Goal: Information Seeking & Learning: Understand process/instructions

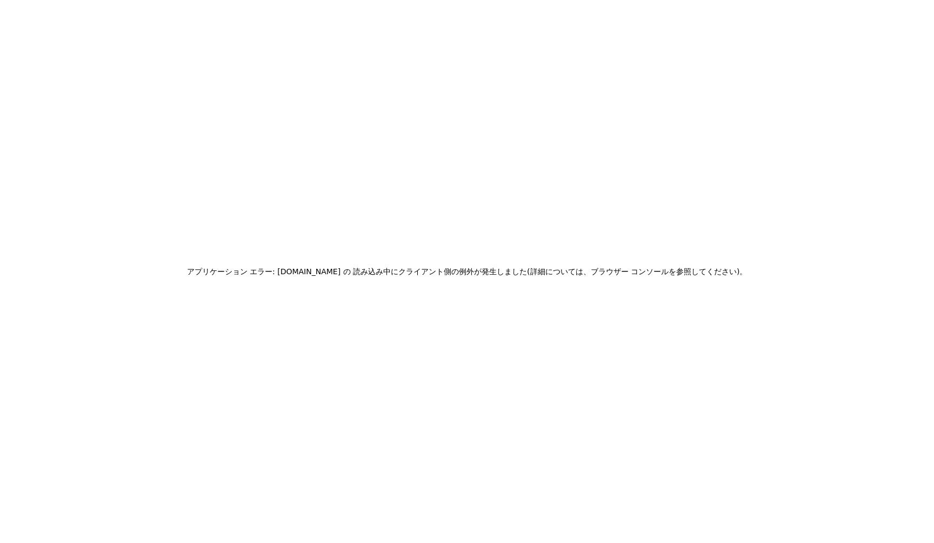
click at [693, 201] on div "アプリケーション エラー: www.inngest.com の 読み込み中に クライアント側の例外が発生しました (詳細については、ブラウザー コンソールを参…" at bounding box center [467, 271] width 934 height 543
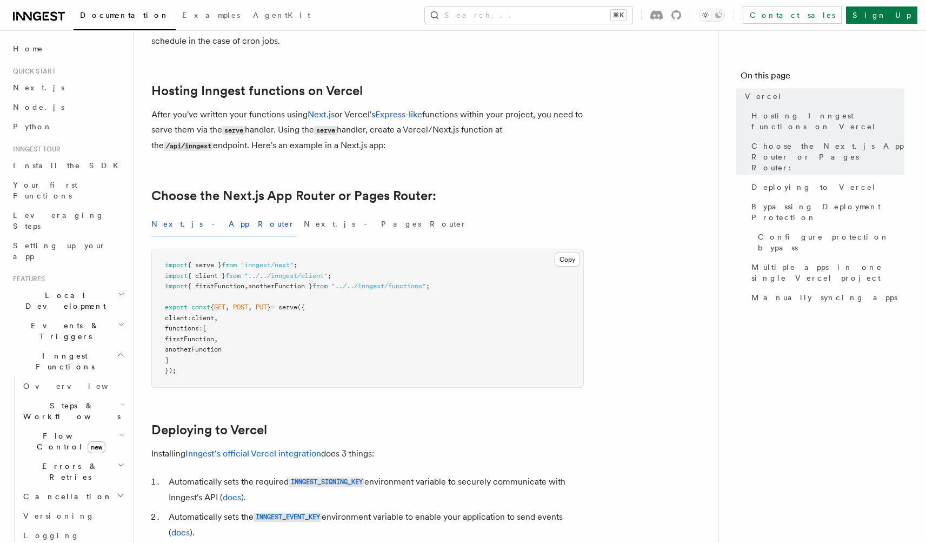
scroll to position [183, 0]
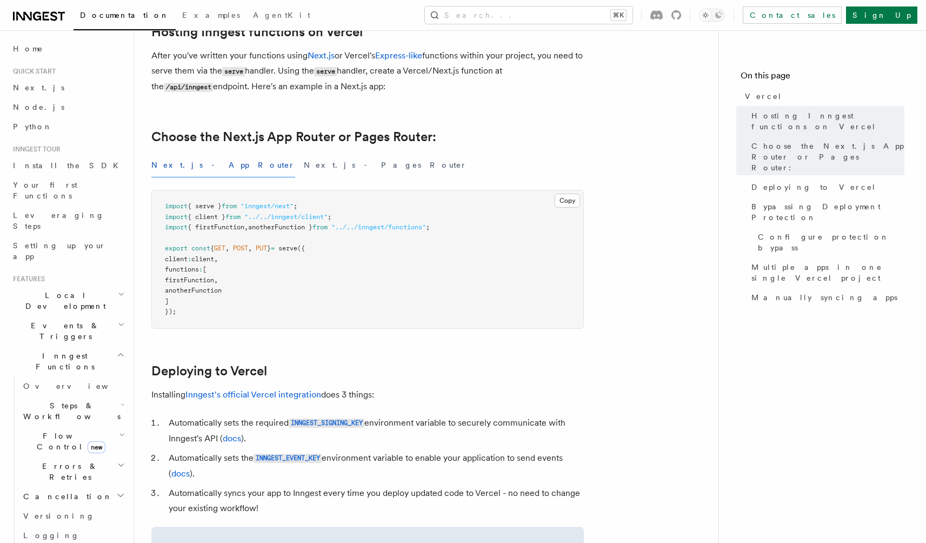
drag, startPoint x: 296, startPoint y: 256, endPoint x: 396, endPoint y: 329, distance: 123.4
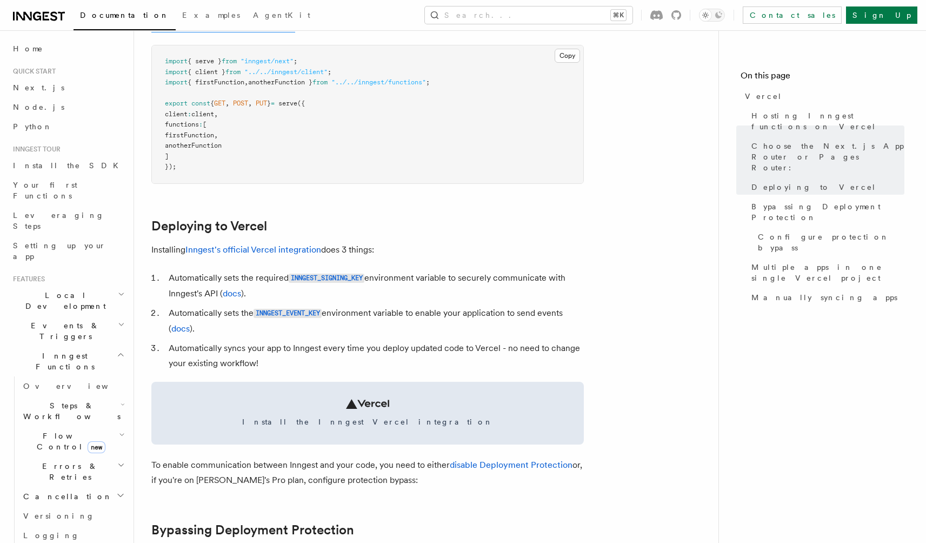
scroll to position [0, 0]
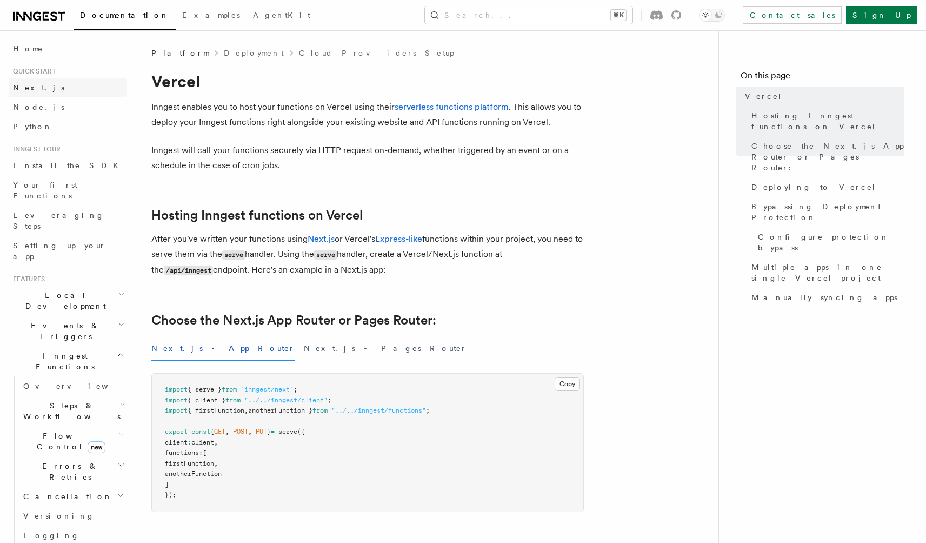
click at [77, 89] on link "Next.js" at bounding box center [68, 87] width 118 height 19
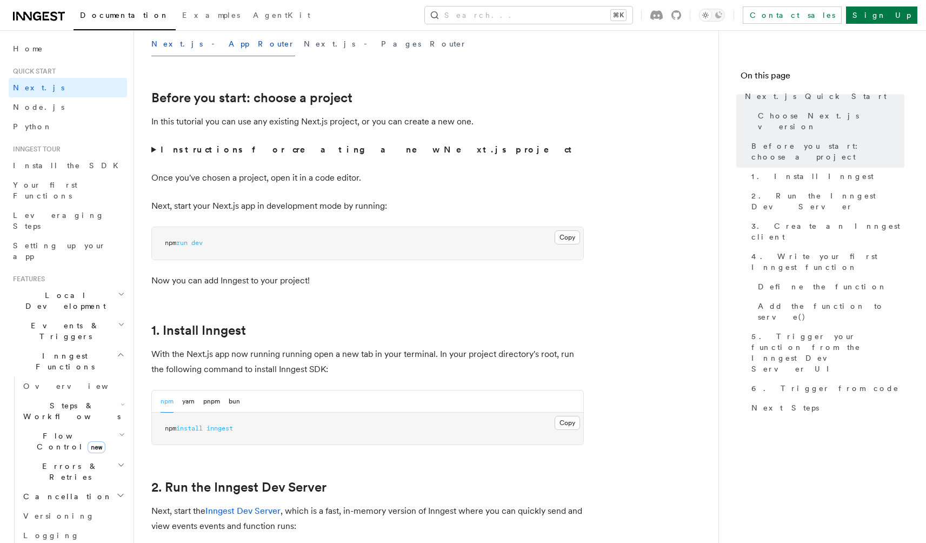
scroll to position [383, 0]
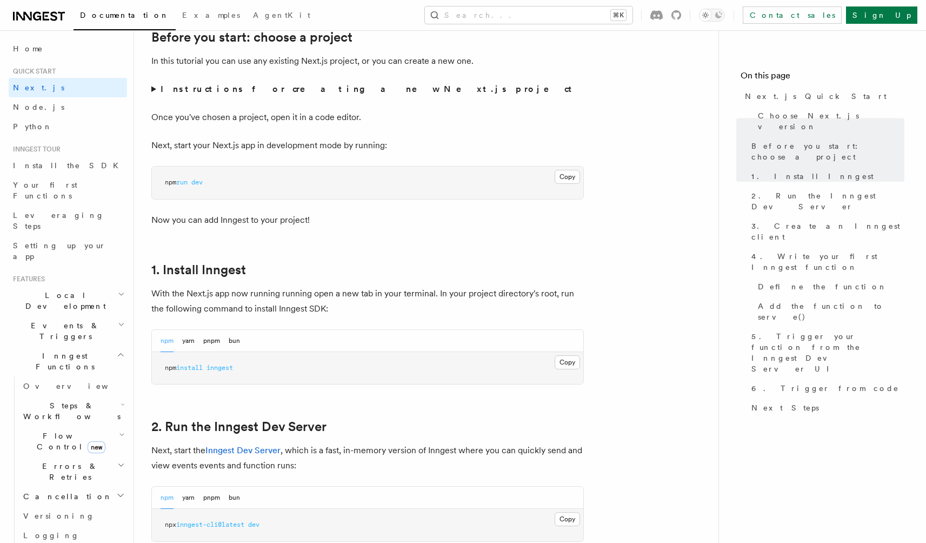
click at [264, 82] on summary "Instructions for creating a new Next.js project" at bounding box center [367, 89] width 432 height 15
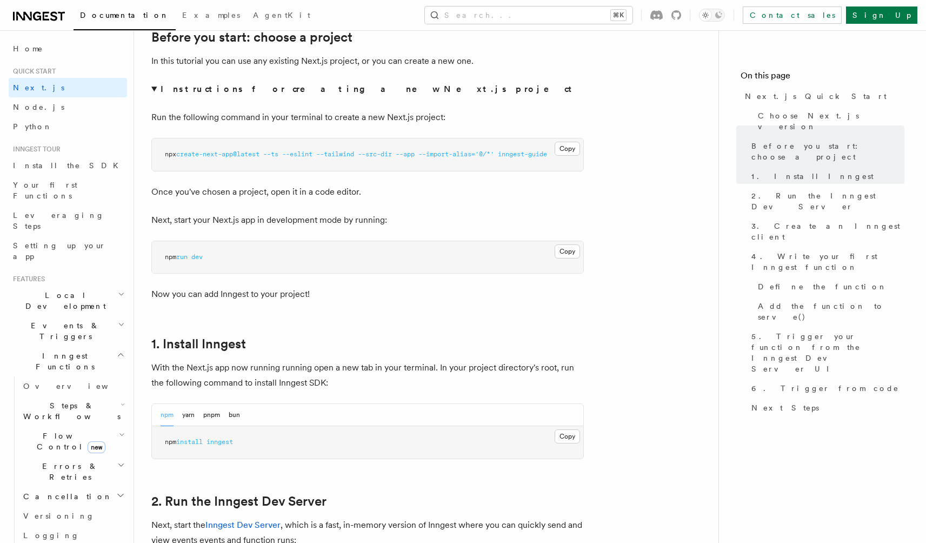
click at [264, 91] on strong "Instructions for creating a new Next.js project" at bounding box center [369, 89] width 416 height 10
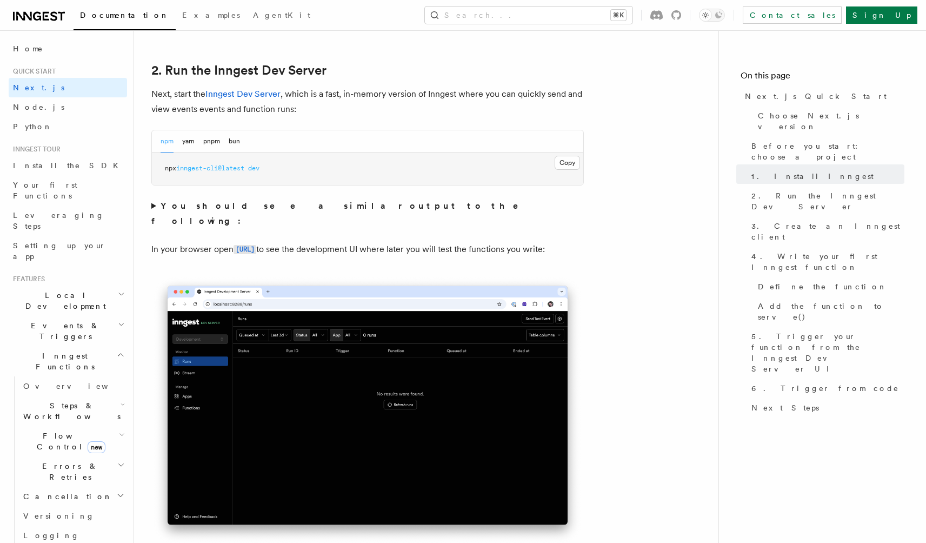
scroll to position [732, 0]
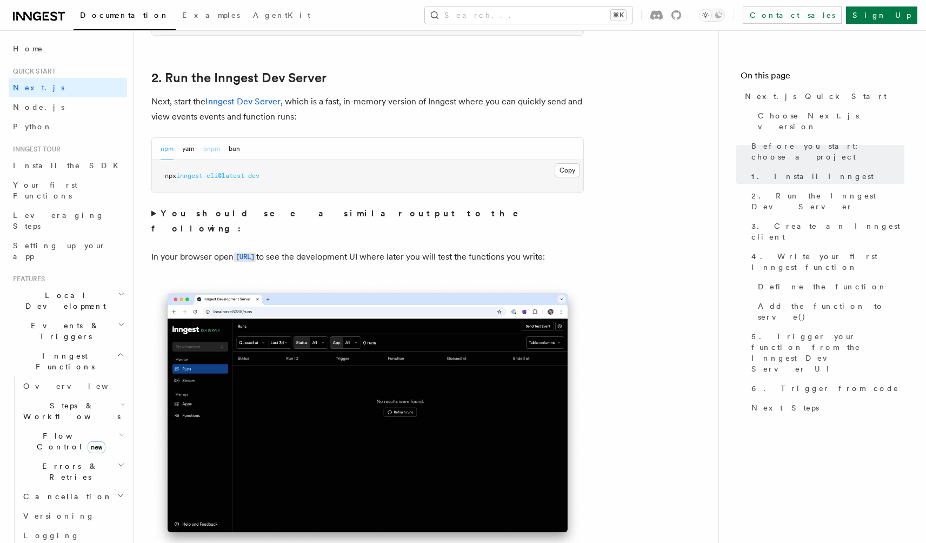
click at [209, 152] on button "pnpm" at bounding box center [211, 149] width 17 height 22
click at [272, 170] on pre "pnpm dlx inngest-cli@latest dev" at bounding box center [367, 176] width 431 height 32
drag, startPoint x: 170, startPoint y: 180, endPoint x: 384, endPoint y: 191, distance: 214.4
click at [384, 191] on pre "pnpm dlx inngest-cli@latest dev" at bounding box center [367, 176] width 431 height 32
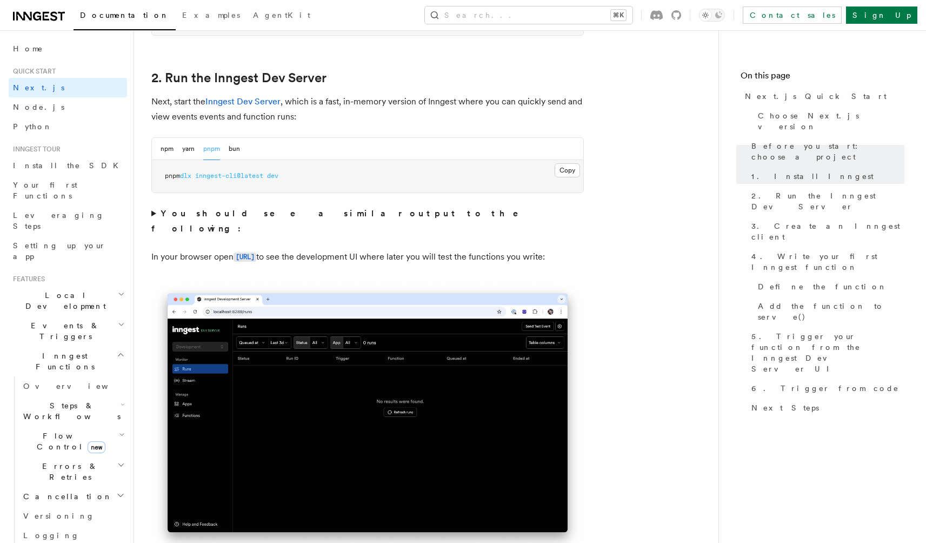
click at [326, 208] on strong "You should see a similar output to the following:" at bounding box center [342, 220] width 382 height 25
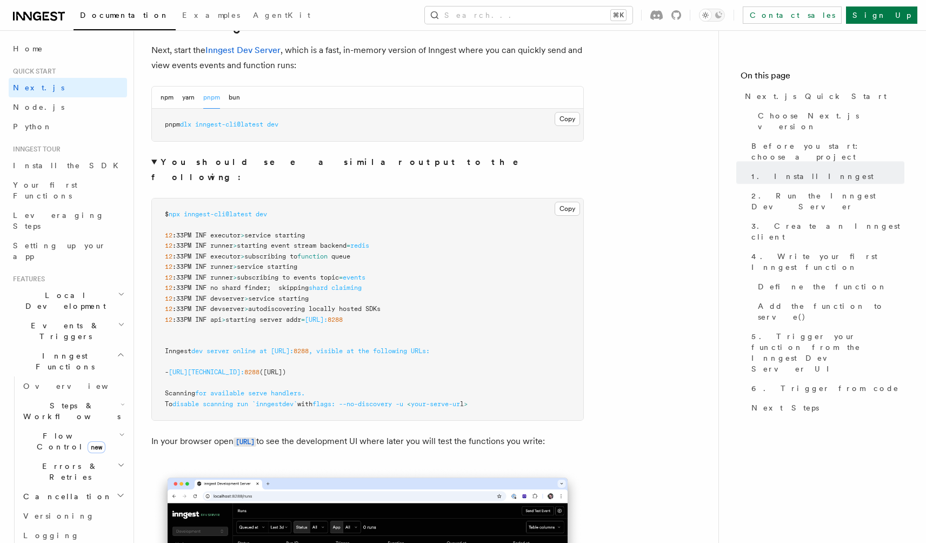
scroll to position [798, 0]
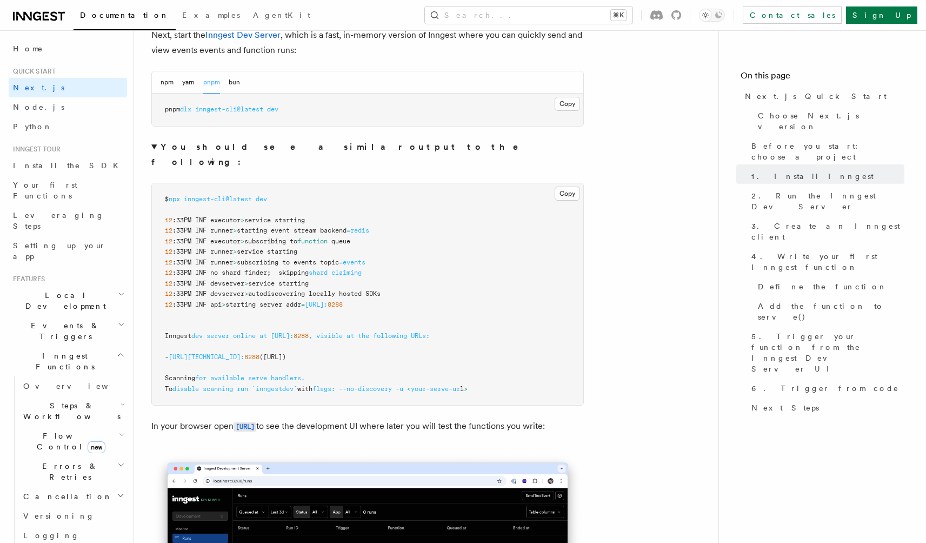
click at [272, 145] on strong "You should see a similar output to the following:" at bounding box center [342, 154] width 382 height 25
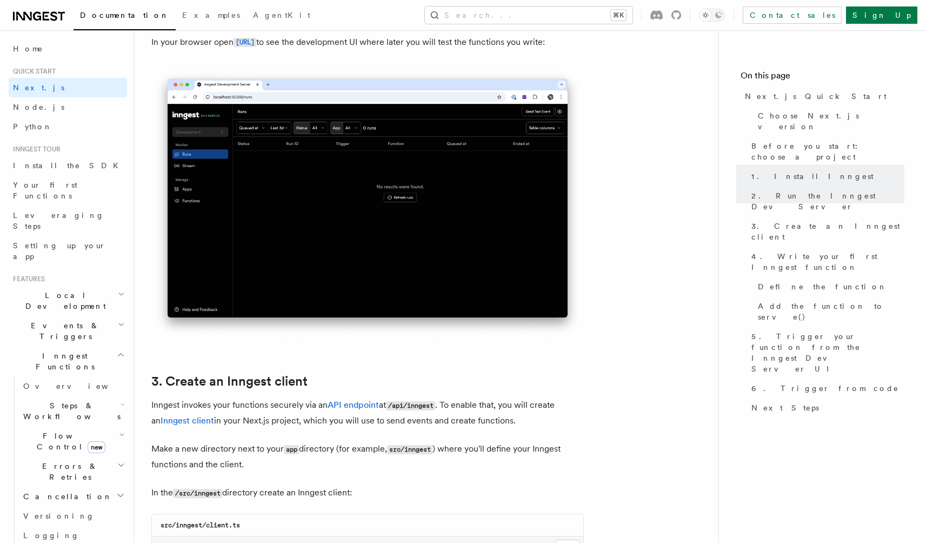
scroll to position [947, 0]
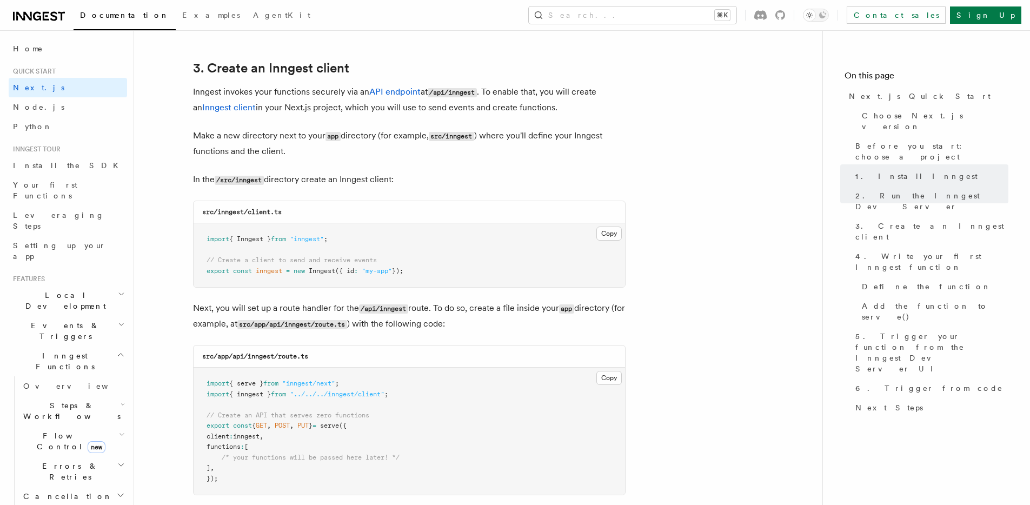
scroll to position [1263, 0]
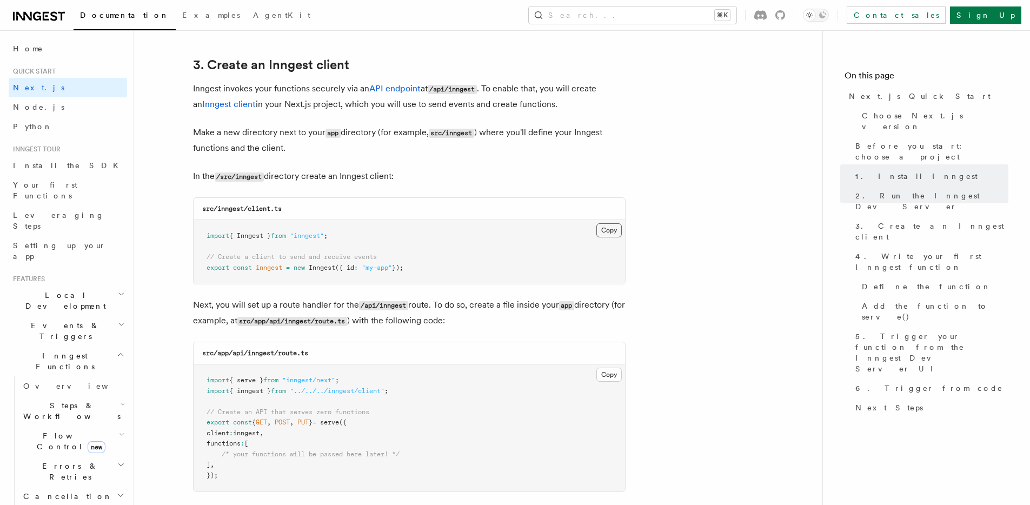
click at [607, 229] on button "Copy Copied" at bounding box center [608, 230] width 25 height 14
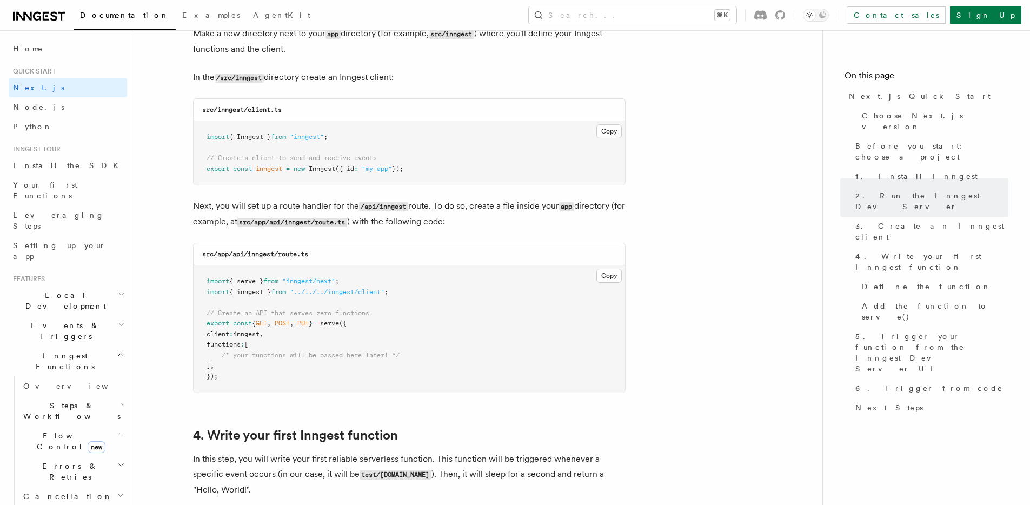
scroll to position [1379, 0]
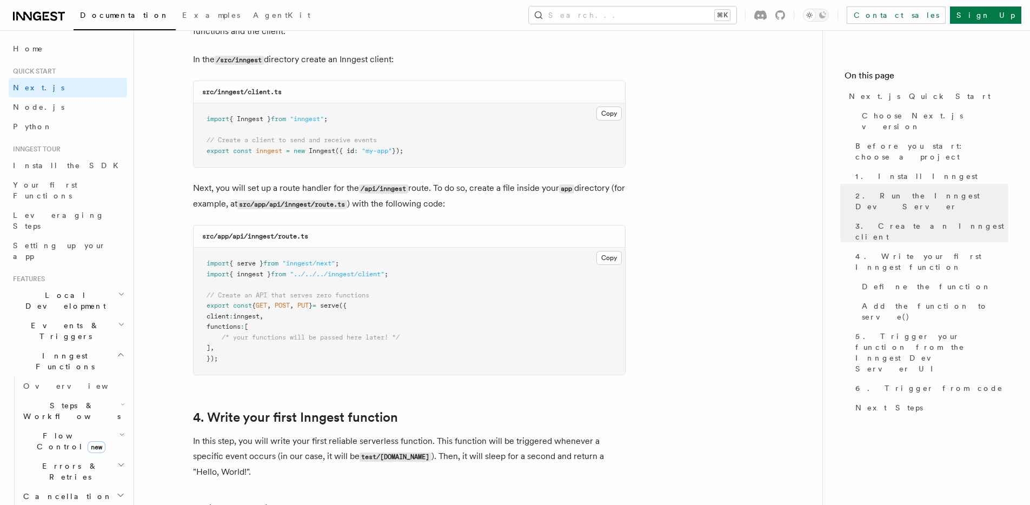
click at [345, 324] on pre "import { serve } from "inngest/next" ; import { inngest } from "../../../innges…" at bounding box center [409, 311] width 431 height 127
click at [436, 318] on pre "import { serve } from "inngest/next" ; import { inngest } from "../../../innges…" at bounding box center [409, 311] width 431 height 127
drag, startPoint x: 334, startPoint y: 270, endPoint x: 409, endPoint y: 270, distance: 74.6
click at [408, 270] on pre "import { serve } from "inngest/next" ; import { inngest } from "../../../innges…" at bounding box center [409, 311] width 431 height 127
click at [409, 270] on pre "import { serve } from "inngest/next" ; import { inngest } from "../../../innges…" at bounding box center [409, 311] width 431 height 127
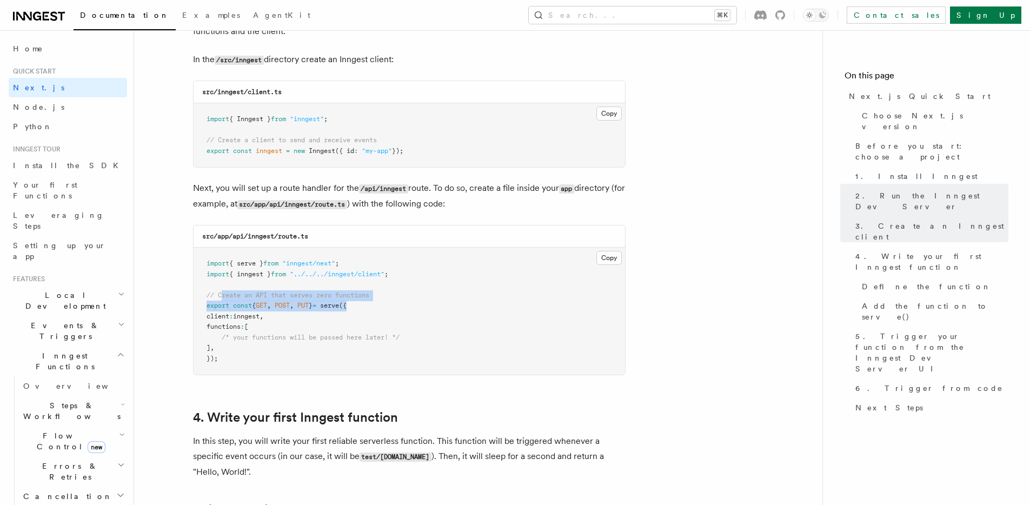
drag, startPoint x: 221, startPoint y: 295, endPoint x: 387, endPoint y: 302, distance: 166.1
click at [387, 302] on pre "import { serve } from "inngest/next" ; import { inngest } from "../../../innges…" at bounding box center [409, 311] width 431 height 127
click at [328, 311] on pre "import { serve } from "inngest/next" ; import { inngest } from "../../../innges…" at bounding box center [409, 311] width 431 height 127
click at [277, 325] on pre "import { serve } from "inngest/next" ; import { inngest } from "../../../innges…" at bounding box center [409, 311] width 431 height 127
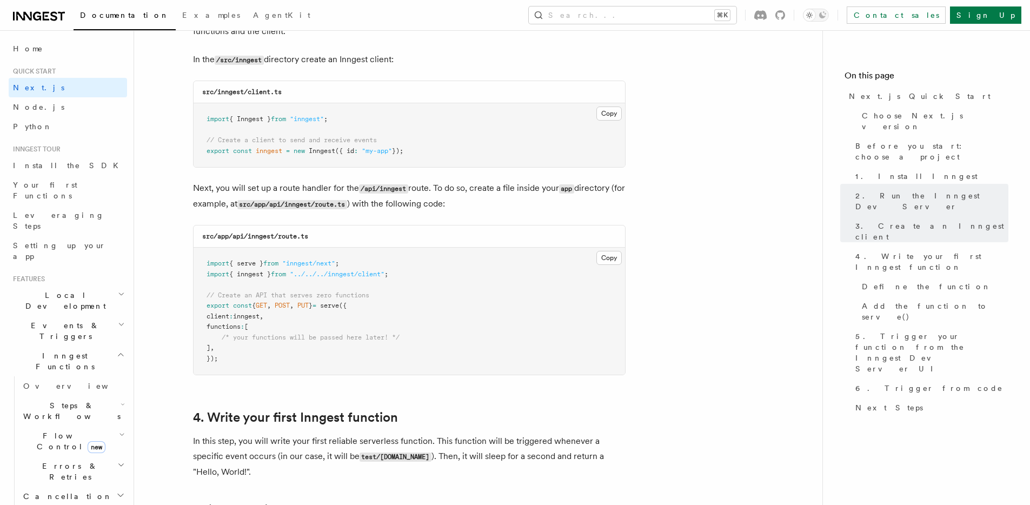
drag, startPoint x: 216, startPoint y: 336, endPoint x: 386, endPoint y: 333, distance: 170.8
click at [386, 335] on span "/* your functions will be passed here later! */" at bounding box center [302, 338] width 193 height 8
click at [386, 334] on span "/* your functions will be passed here later! */" at bounding box center [311, 338] width 178 height 8
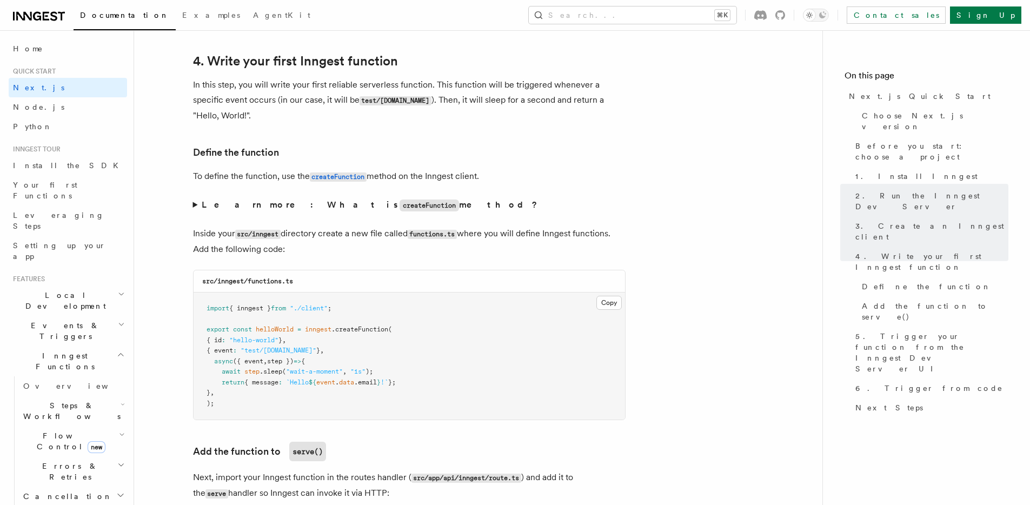
scroll to position [1736, 0]
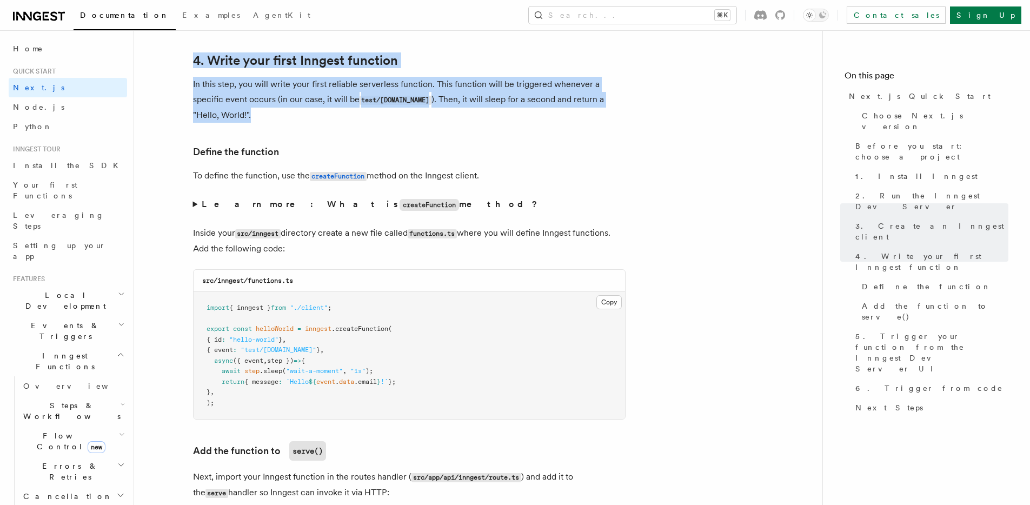
drag, startPoint x: 179, startPoint y: 51, endPoint x: 239, endPoint y: 120, distance: 91.2
click at [256, 86] on p "In this step, you will write your first reliable serverless function. This func…" at bounding box center [409, 100] width 432 height 46
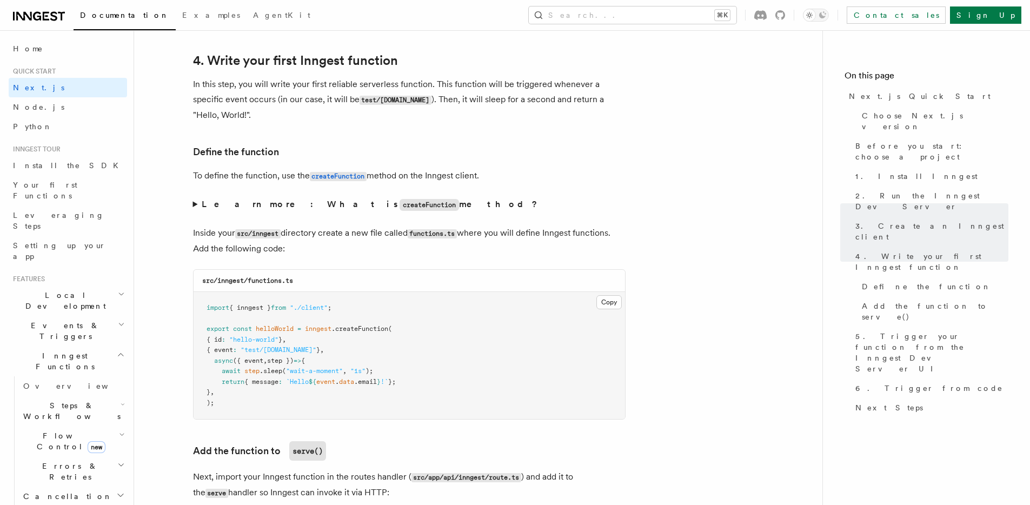
click at [258, 98] on p "In this step, you will write your first reliable serverless function. This func…" at bounding box center [409, 100] width 432 height 46
click at [412, 122] on p "In this step, you will write your first reliable serverless function. This func…" at bounding box center [409, 100] width 432 height 46
drag, startPoint x: 431, startPoint y: 98, endPoint x: 426, endPoint y: 114, distance: 15.9
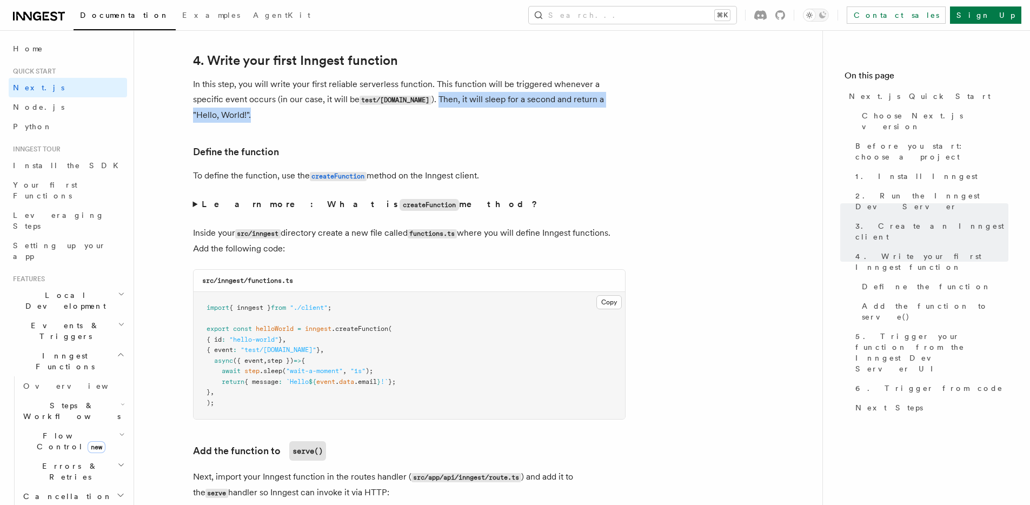
click at [426, 114] on p "In this step, you will write your first reliable serverless function. This func…" at bounding box center [409, 100] width 432 height 46
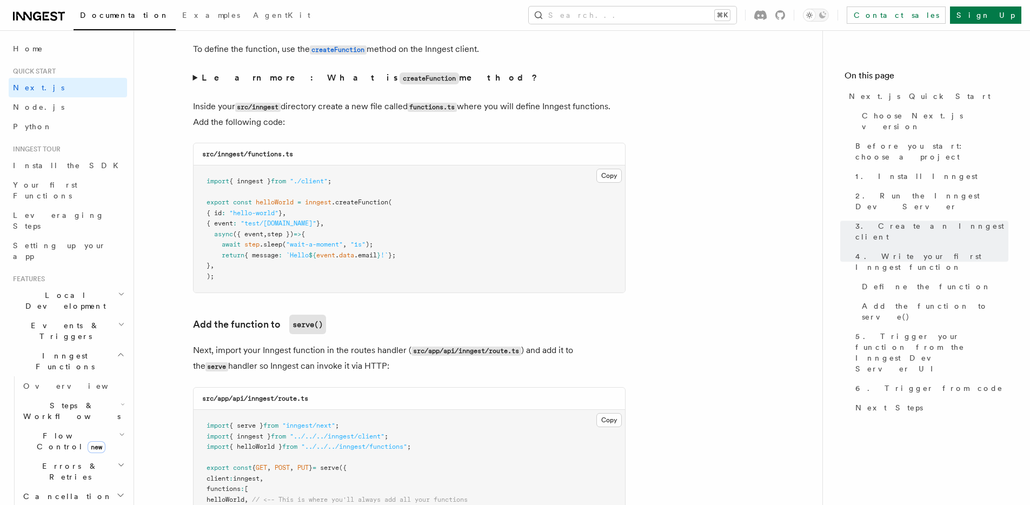
scroll to position [1868, 0]
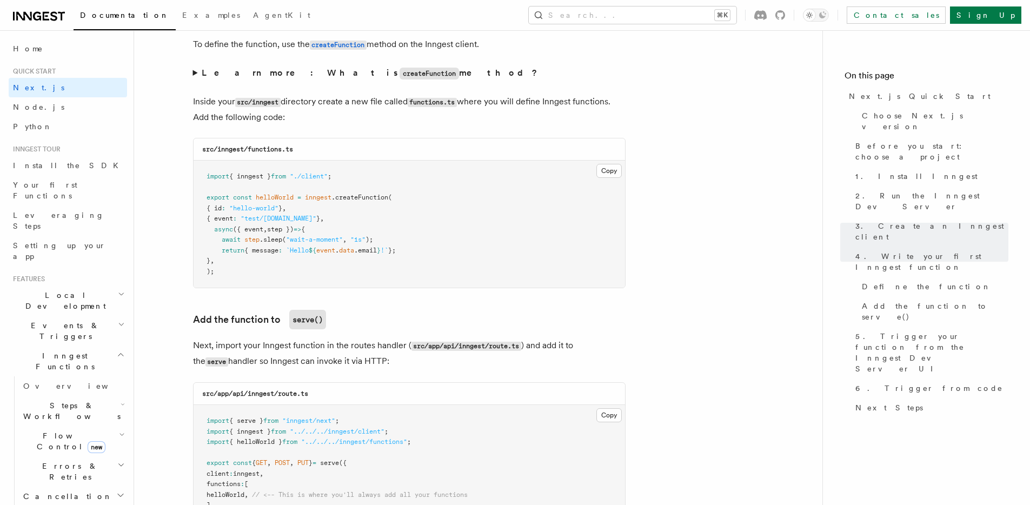
click at [368, 251] on span ".email" at bounding box center [365, 250] width 23 height 8
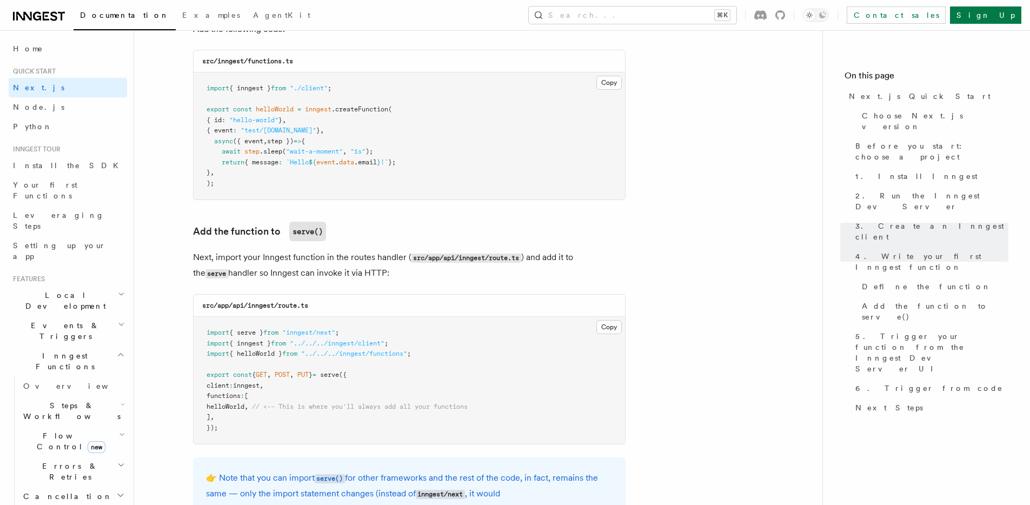
scroll to position [1957, 0]
click at [376, 139] on pre "import { inngest } from "./client" ; export const helloWorld = inngest .createF…" at bounding box center [409, 134] width 431 height 127
click at [449, 177] on pre "import { inngest } from "./client" ; export const helloWorld = inngest .createF…" at bounding box center [409, 134] width 431 height 127
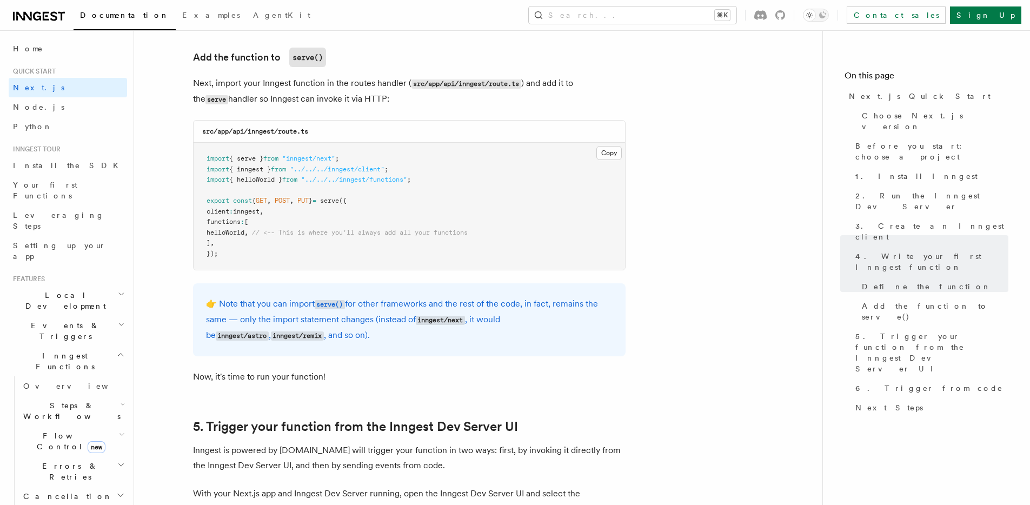
scroll to position [2138, 0]
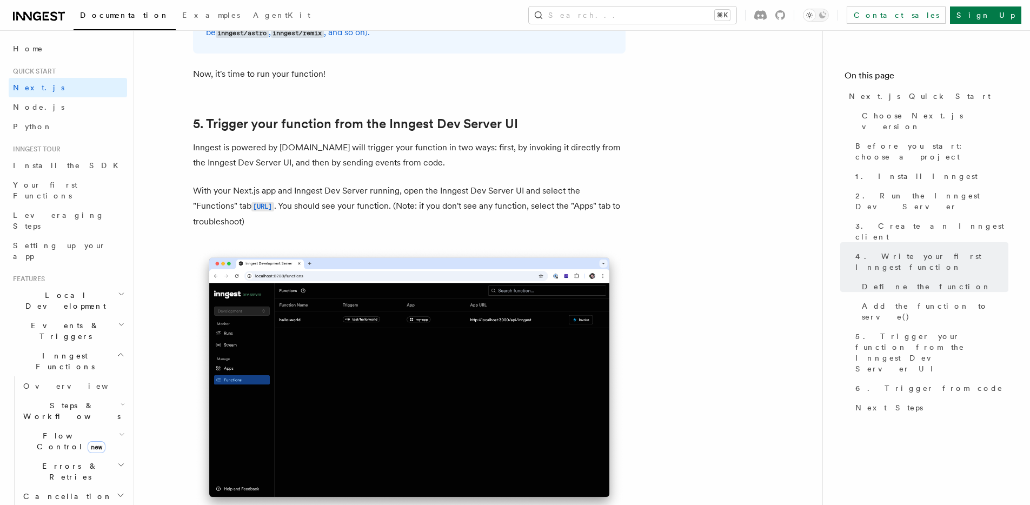
scroll to position [2438, 0]
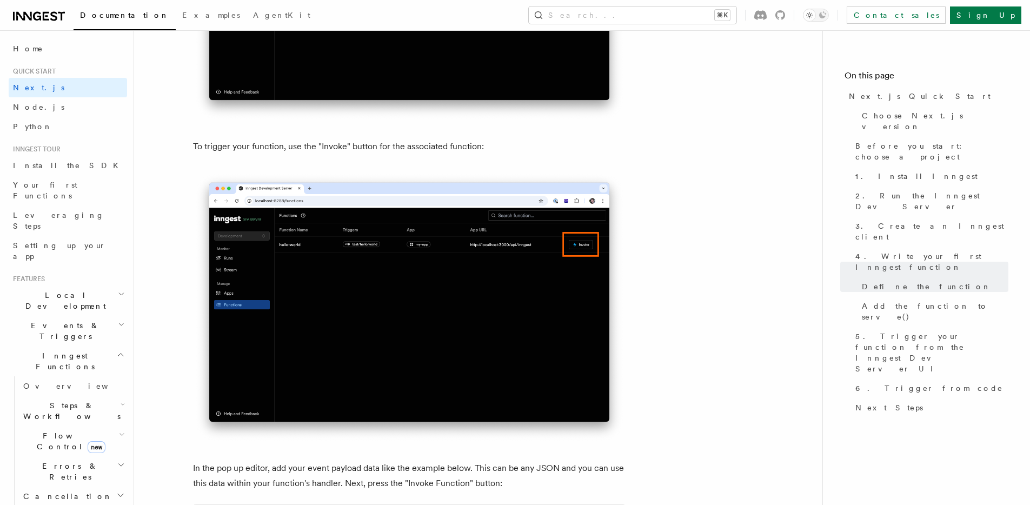
scroll to position [2937, 0]
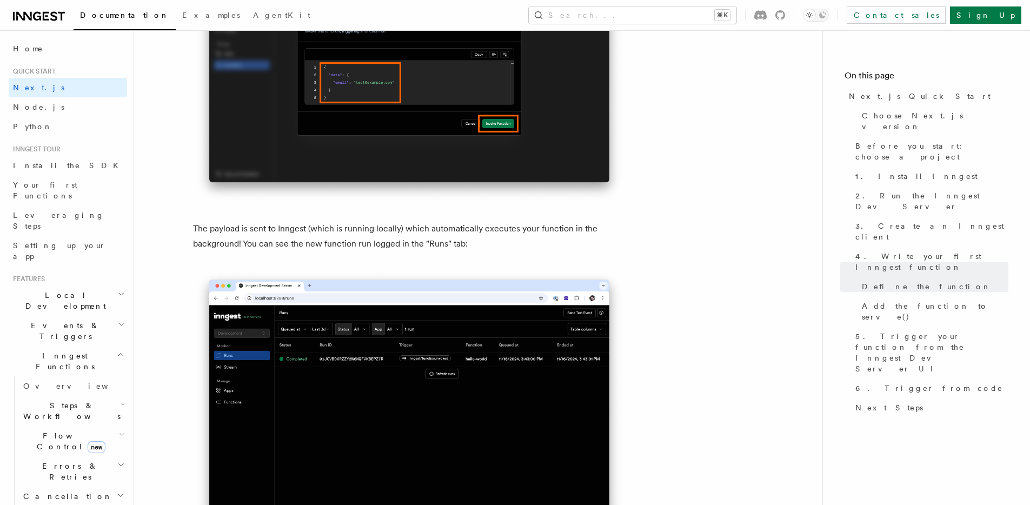
scroll to position [3548, 0]
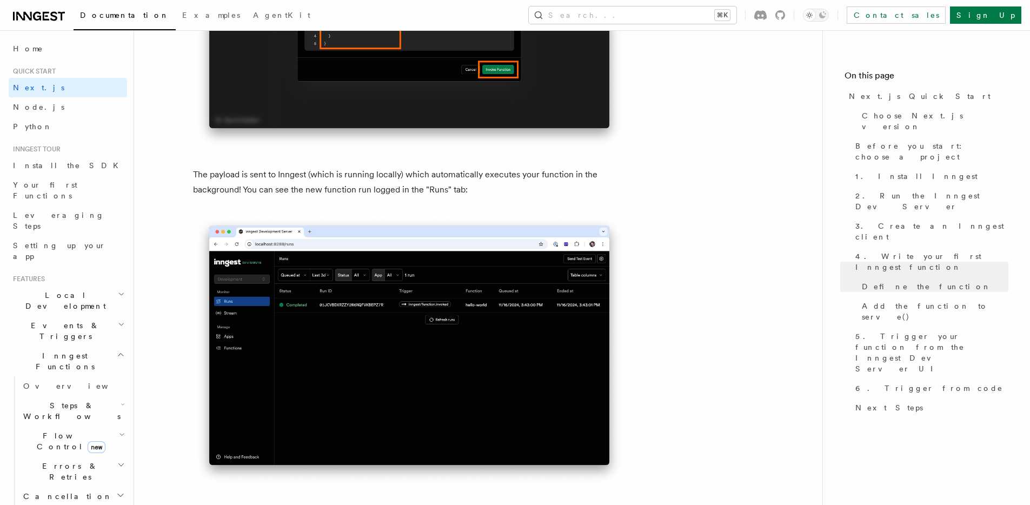
click at [689, 198] on article "Quick start Next.js Quick Start In this tutorial you will add Inngest to a Next…" at bounding box center [478, 109] width 654 height 7219
